Goal: Check status: Check status

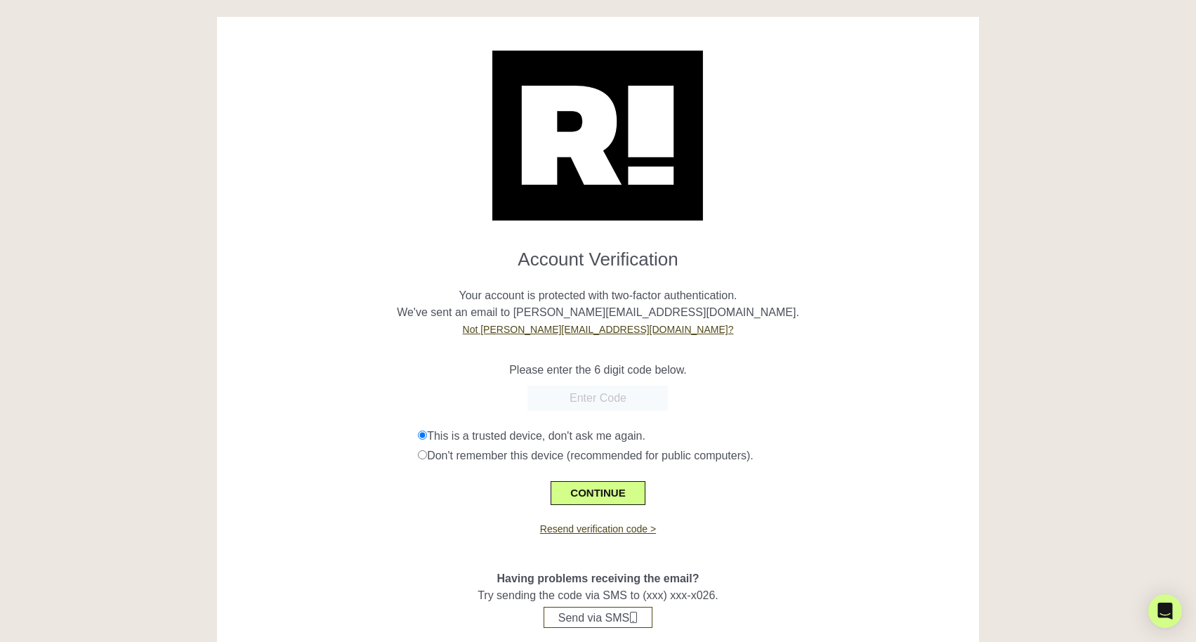
scroll to position [20, 0]
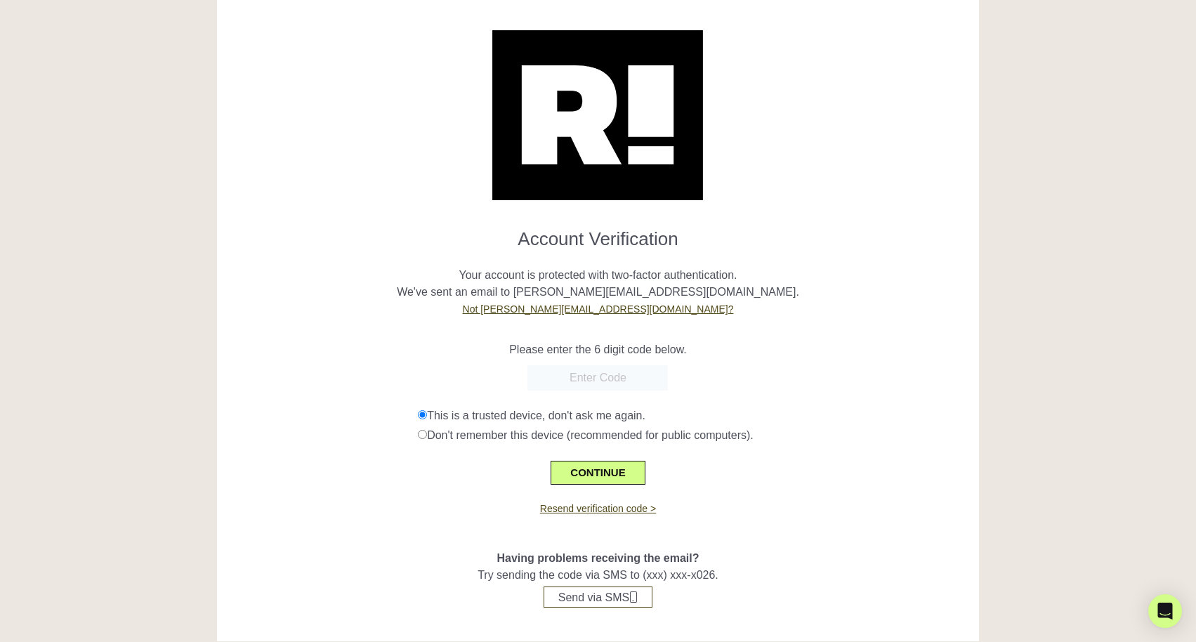
drag, startPoint x: 344, startPoint y: 350, endPoint x: 337, endPoint y: 356, distance: 9.0
click at [337, 356] on p "Please enter the 6 digit code below." at bounding box center [598, 349] width 741 height 17
click at [381, 387] on div at bounding box center [598, 377] width 741 height 25
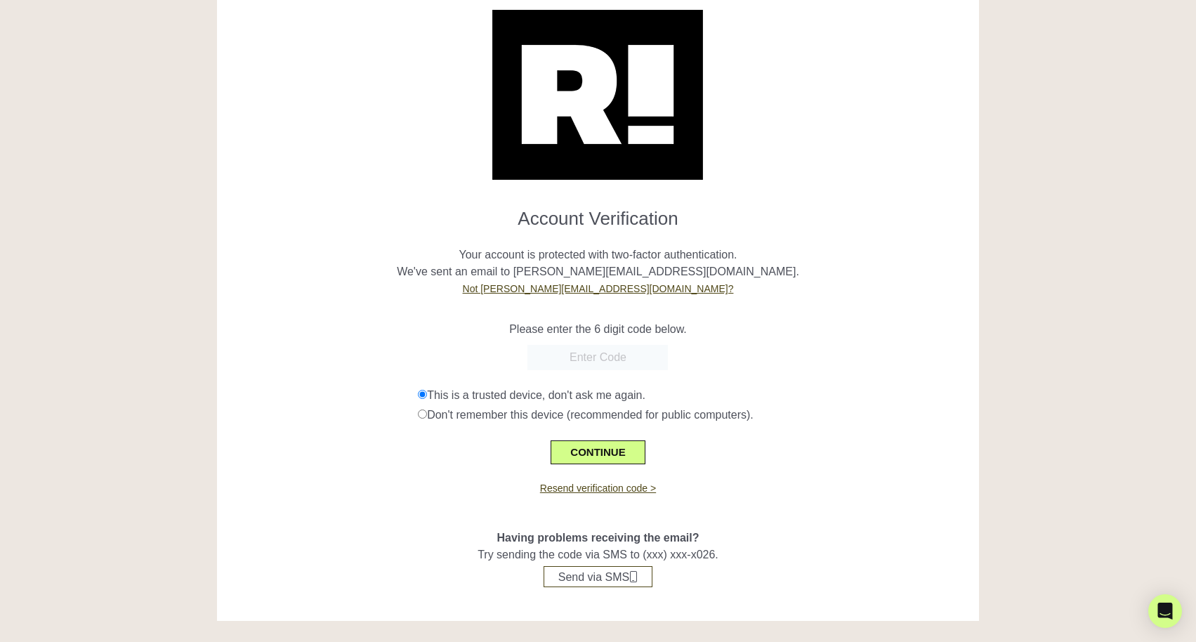
scroll to position [41, 0]
click at [585, 487] on link "Resend verification code >" at bounding box center [598, 487] width 116 height 11
click at [587, 362] on input "text" at bounding box center [597, 357] width 140 height 25
type input "042753"
click at [617, 447] on button "CONTINUE" at bounding box center [598, 452] width 94 height 24
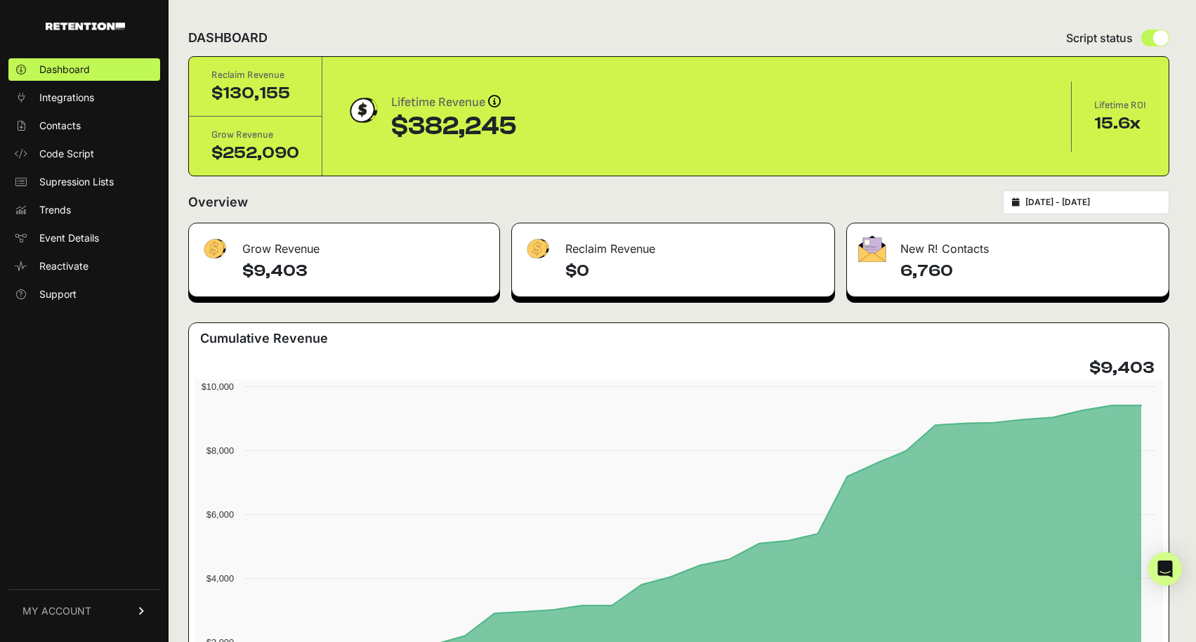
click at [1061, 199] on input "2025-08-09 - 2025-09-08" at bounding box center [1092, 202] width 135 height 11
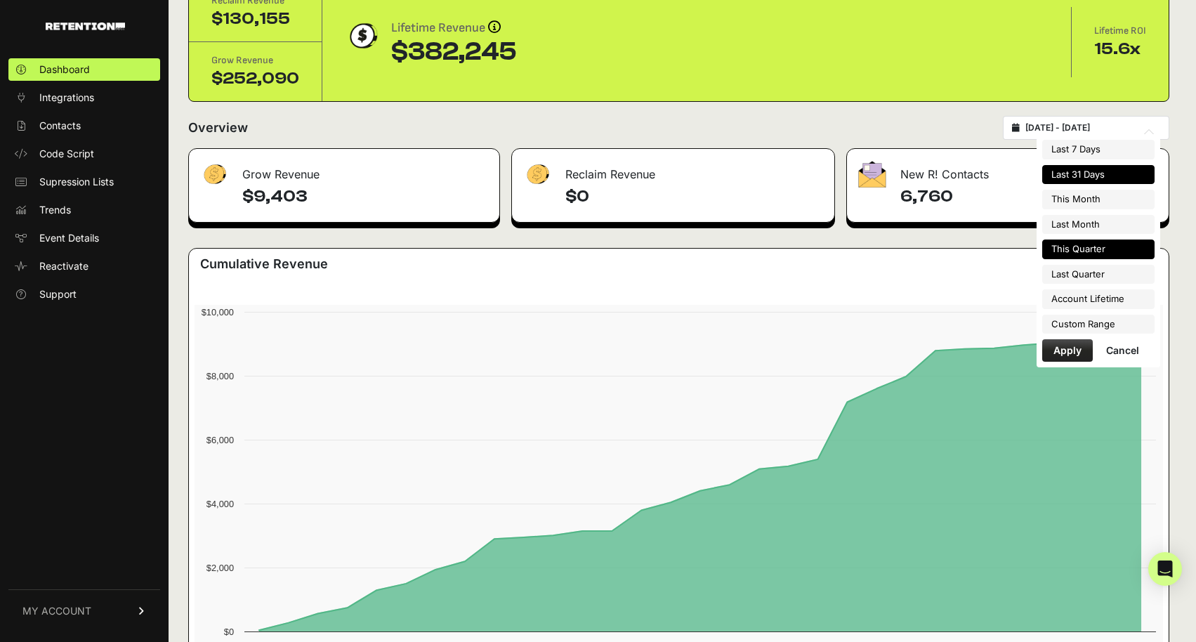
scroll to position [95, 0]
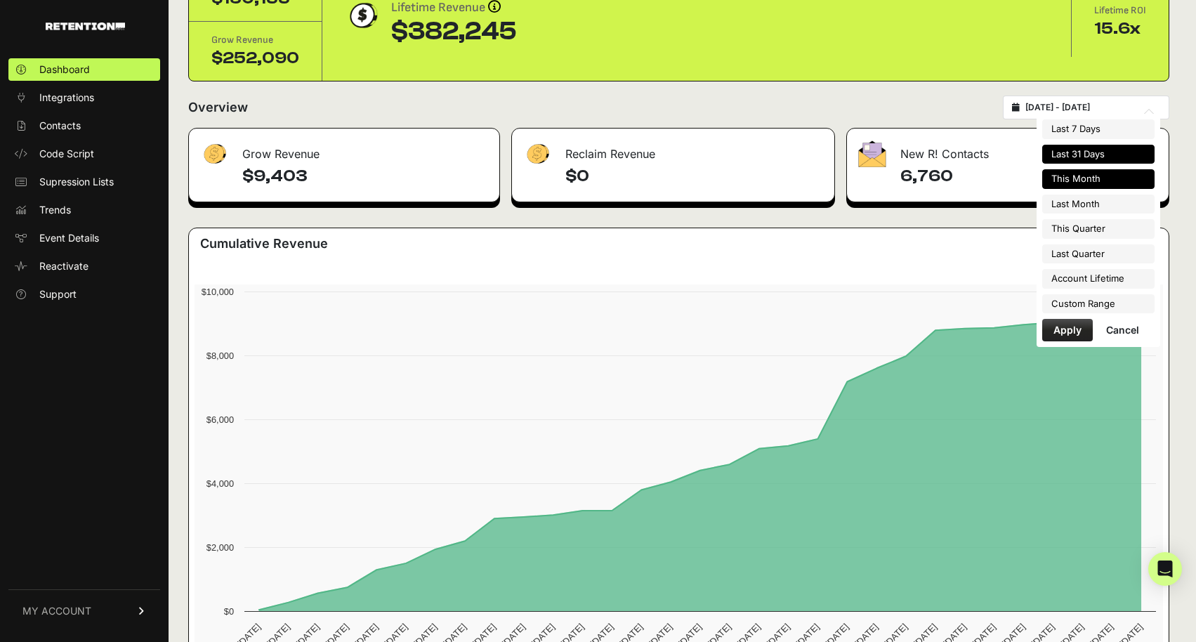
click at [1089, 179] on li "This Month" at bounding box center [1098, 179] width 112 height 20
type input "[DATE] - [DATE]"
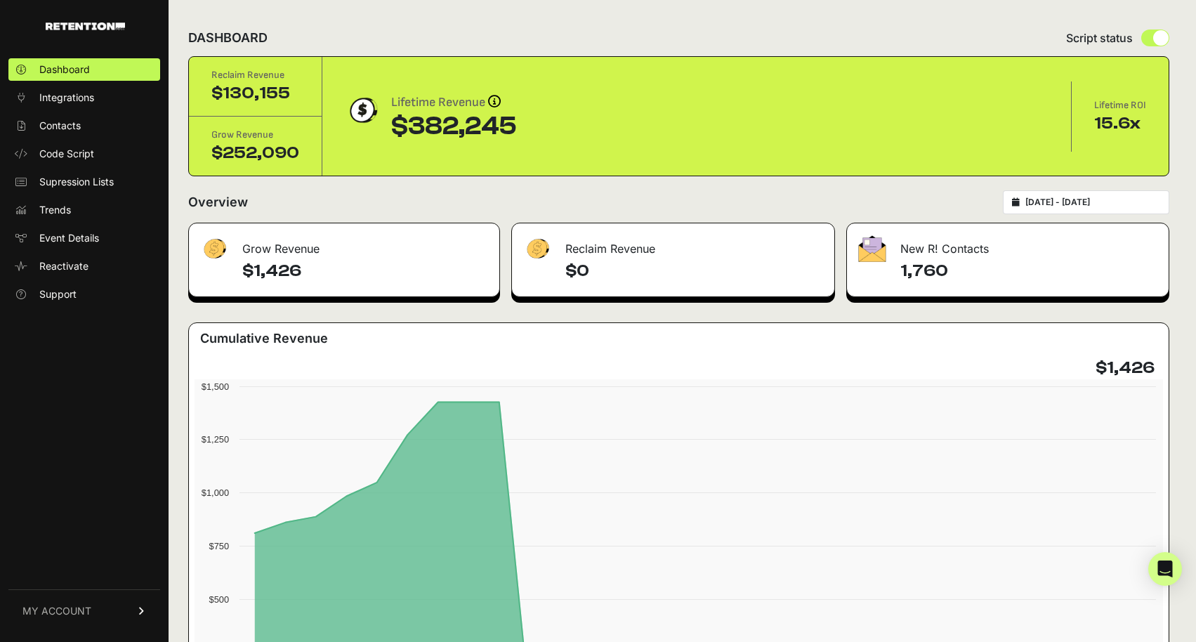
click at [482, 213] on div "Overview [DATE] - [DATE]" at bounding box center [678, 202] width 981 height 24
click at [544, 194] on div "Overview [DATE] - [DATE]" at bounding box center [678, 202] width 981 height 24
click at [711, 211] on div "Overview [DATE] - [DATE]" at bounding box center [678, 202] width 981 height 24
